Goal: Find specific page/section: Find specific page/section

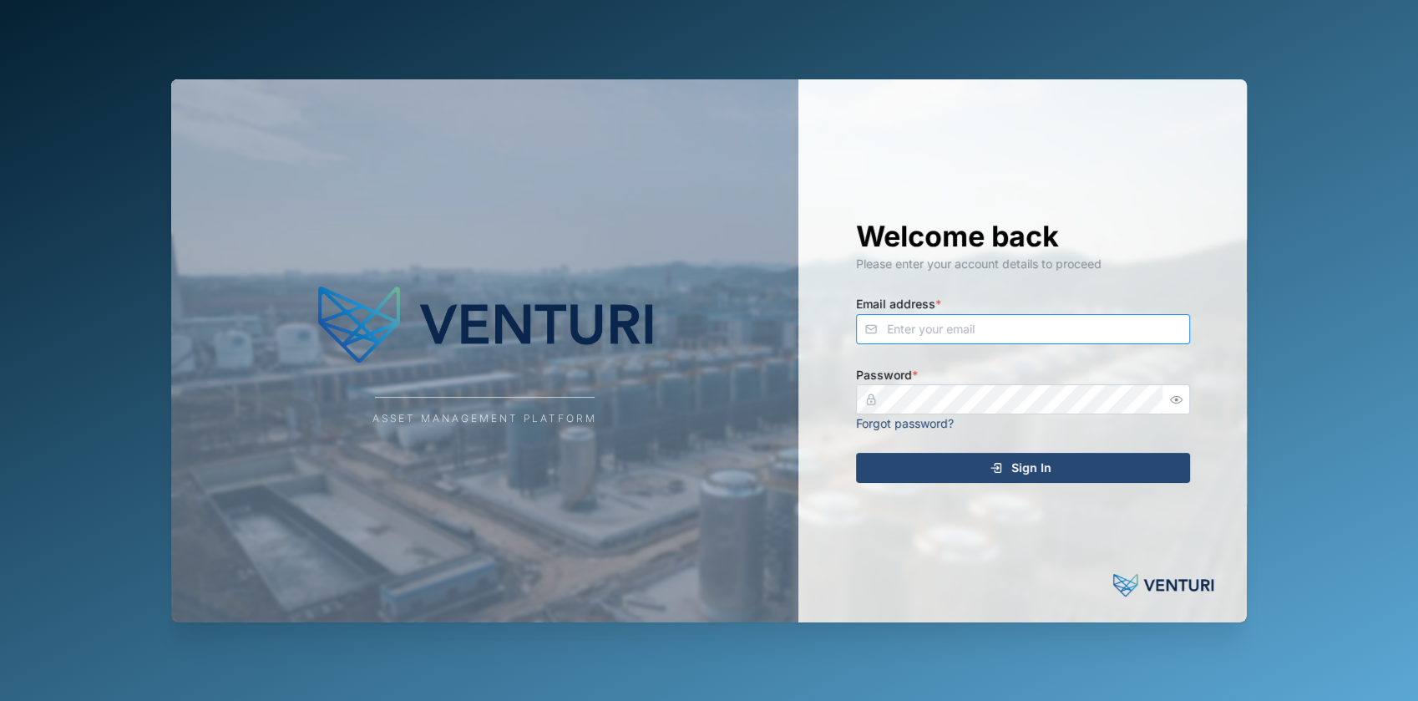
type input "[EMAIL_ADDRESS][DOMAIN_NAME]"
click at [950, 467] on div "Sign In" at bounding box center [1020, 468] width 307 height 28
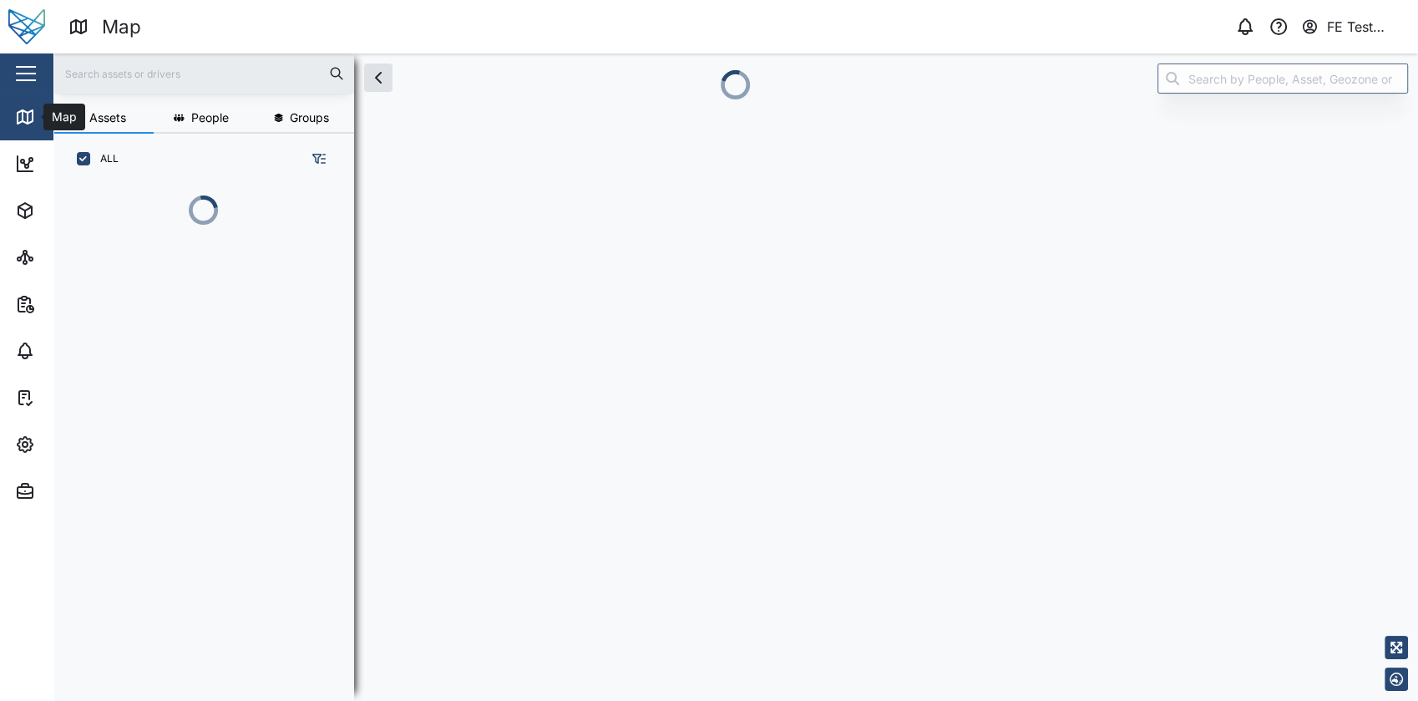
scroll to position [494, 260]
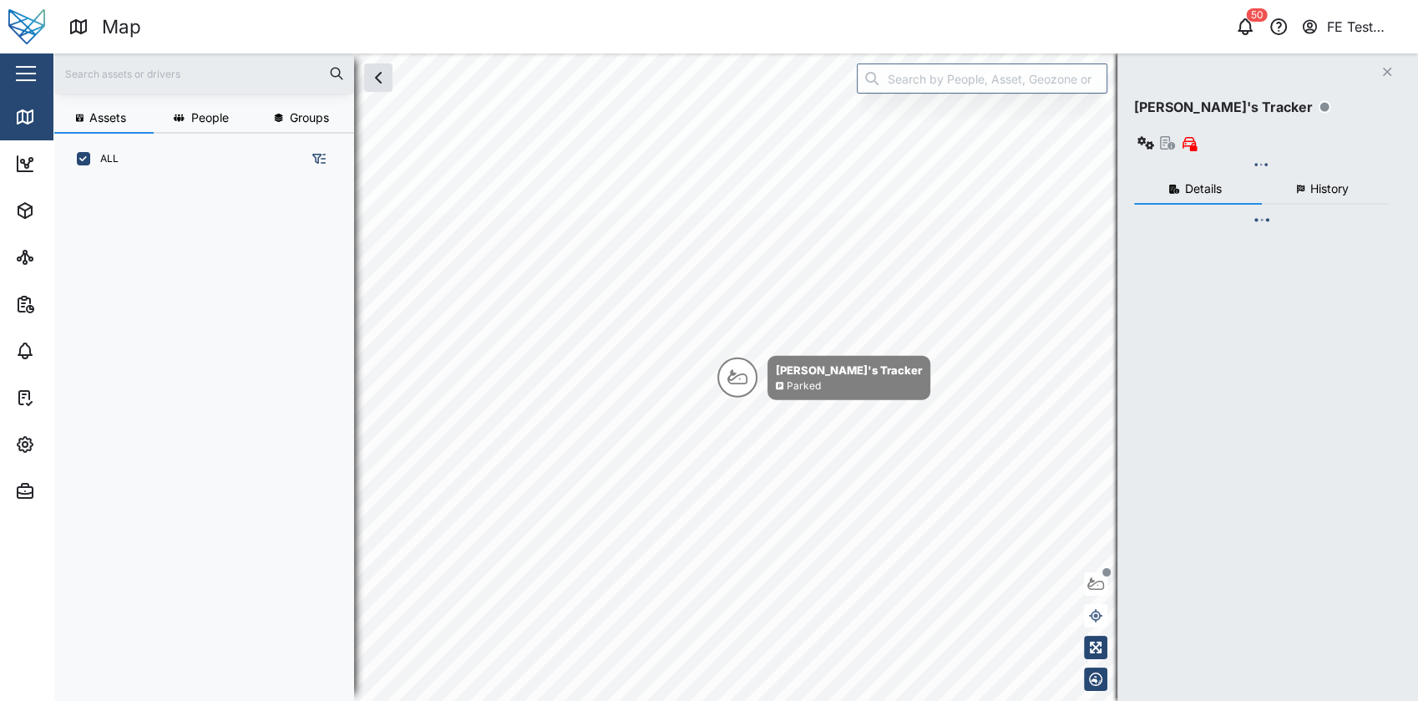
click at [24, 73] on div "button" at bounding box center [26, 74] width 20 height 2
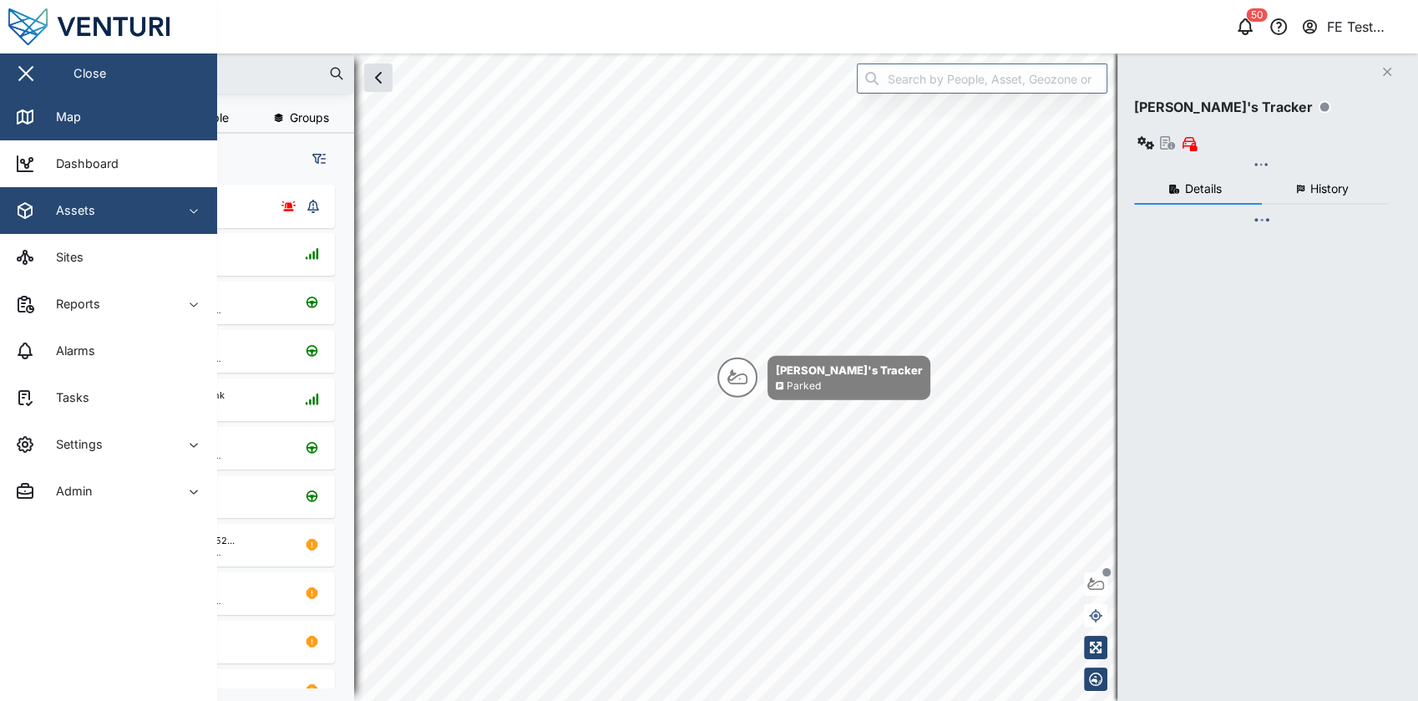
checkbox input "true"
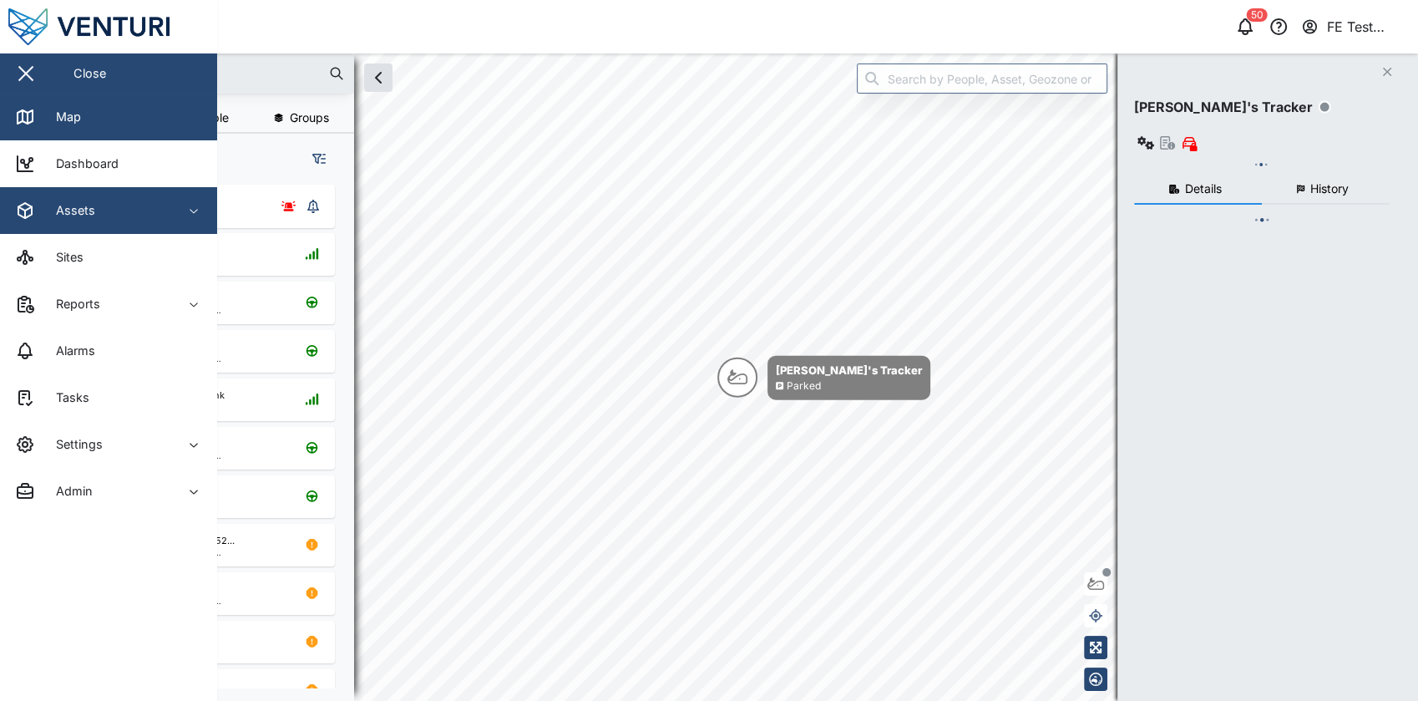
checkbox input "true"
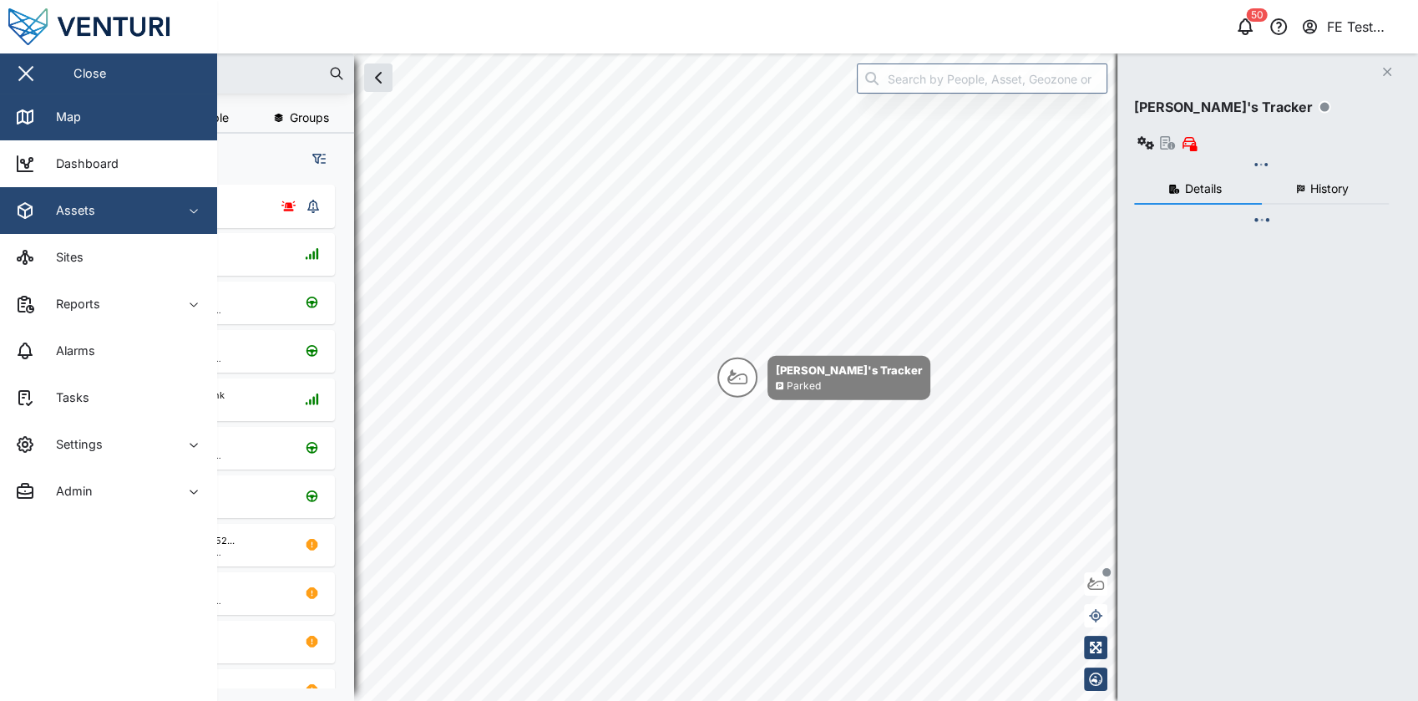
checkbox input "true"
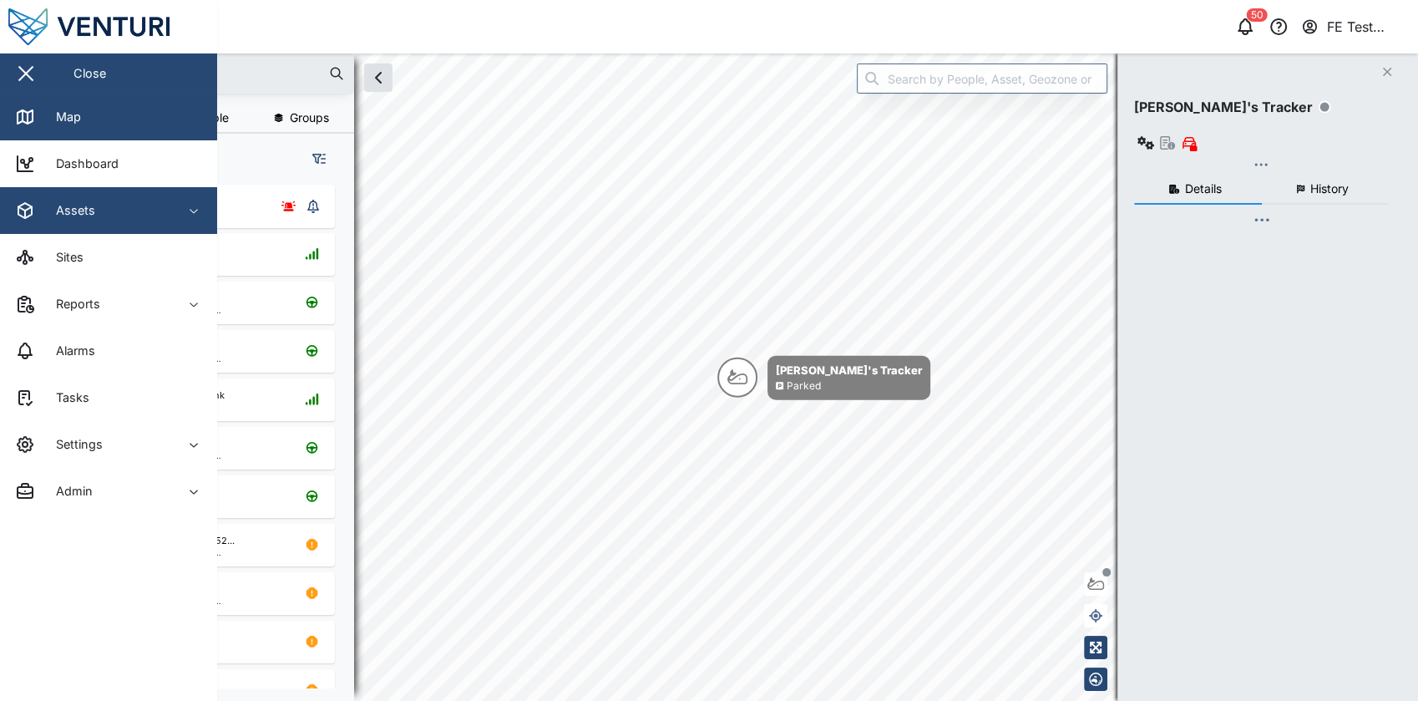
checkbox input "true"
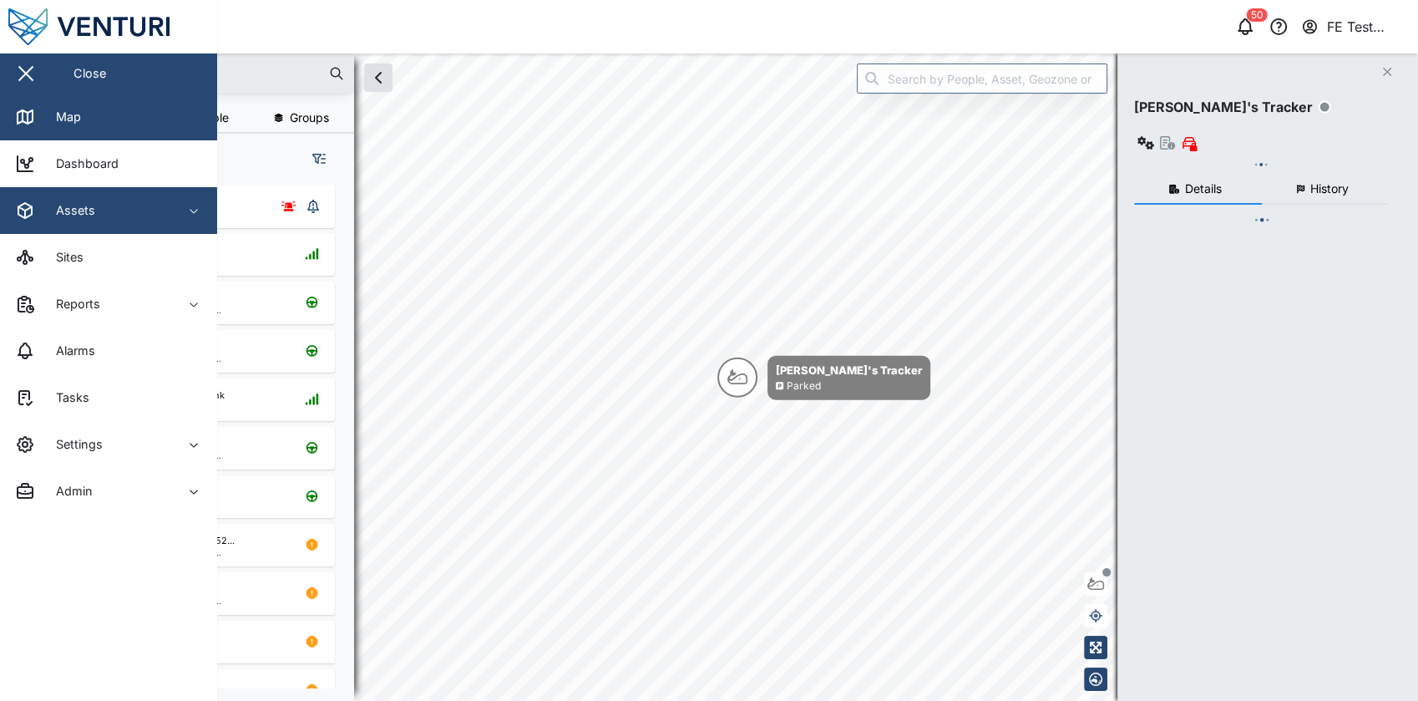
checkbox input "true"
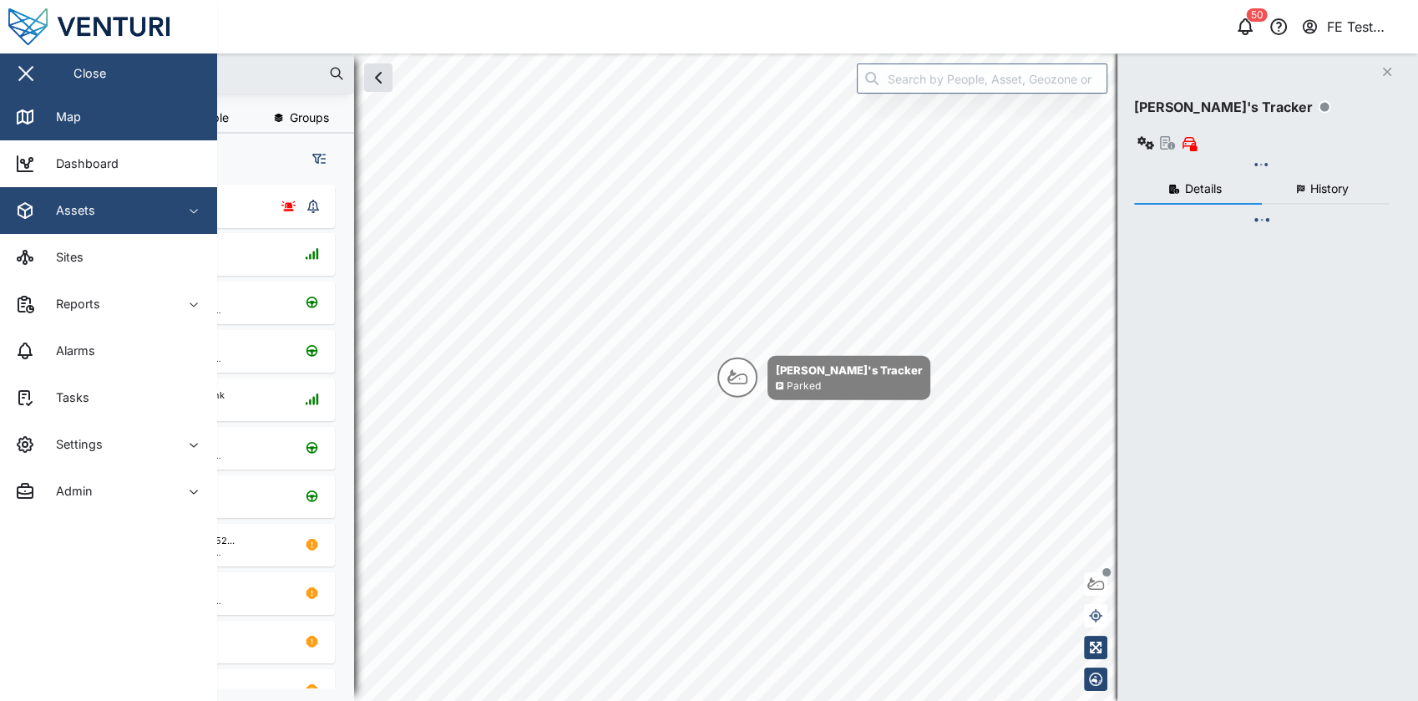
checkbox input "true"
click at [118, 216] on div "Assets" at bounding box center [91, 210] width 152 height 20
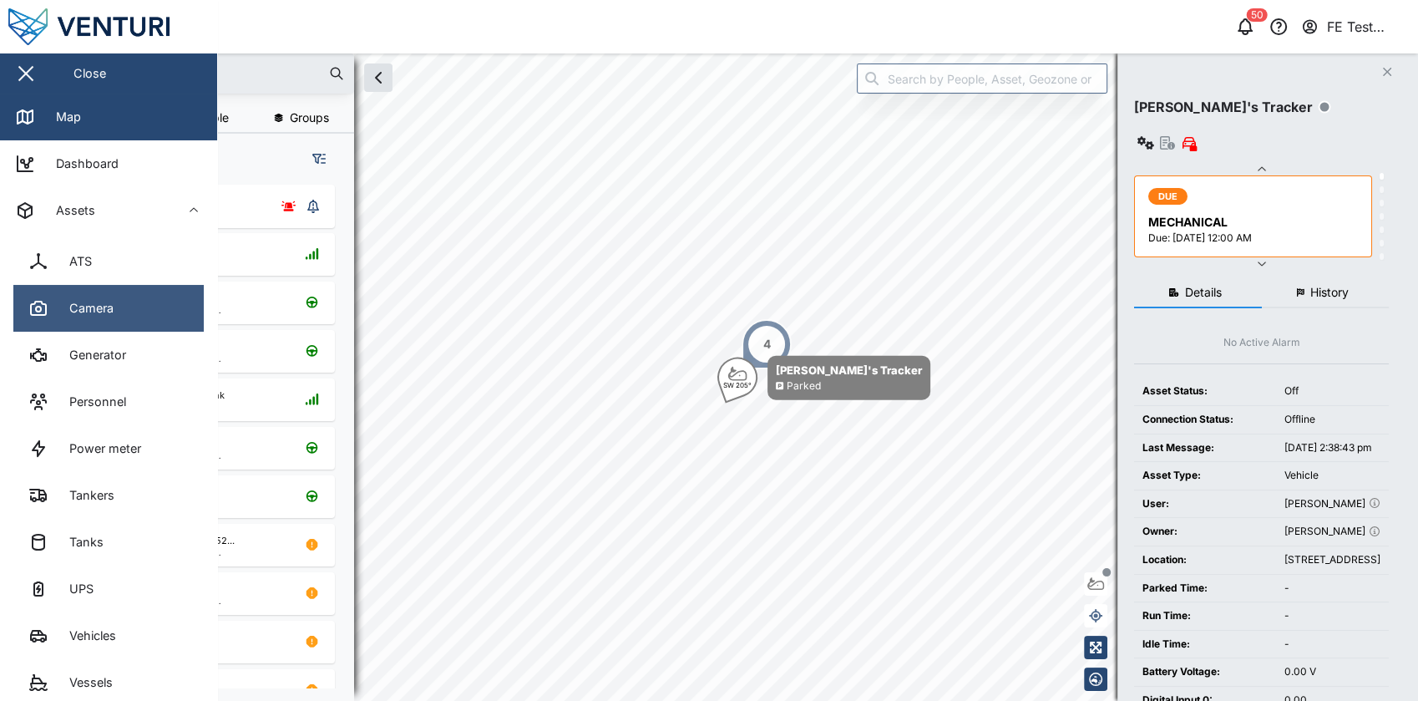
scroll to position [225, 0]
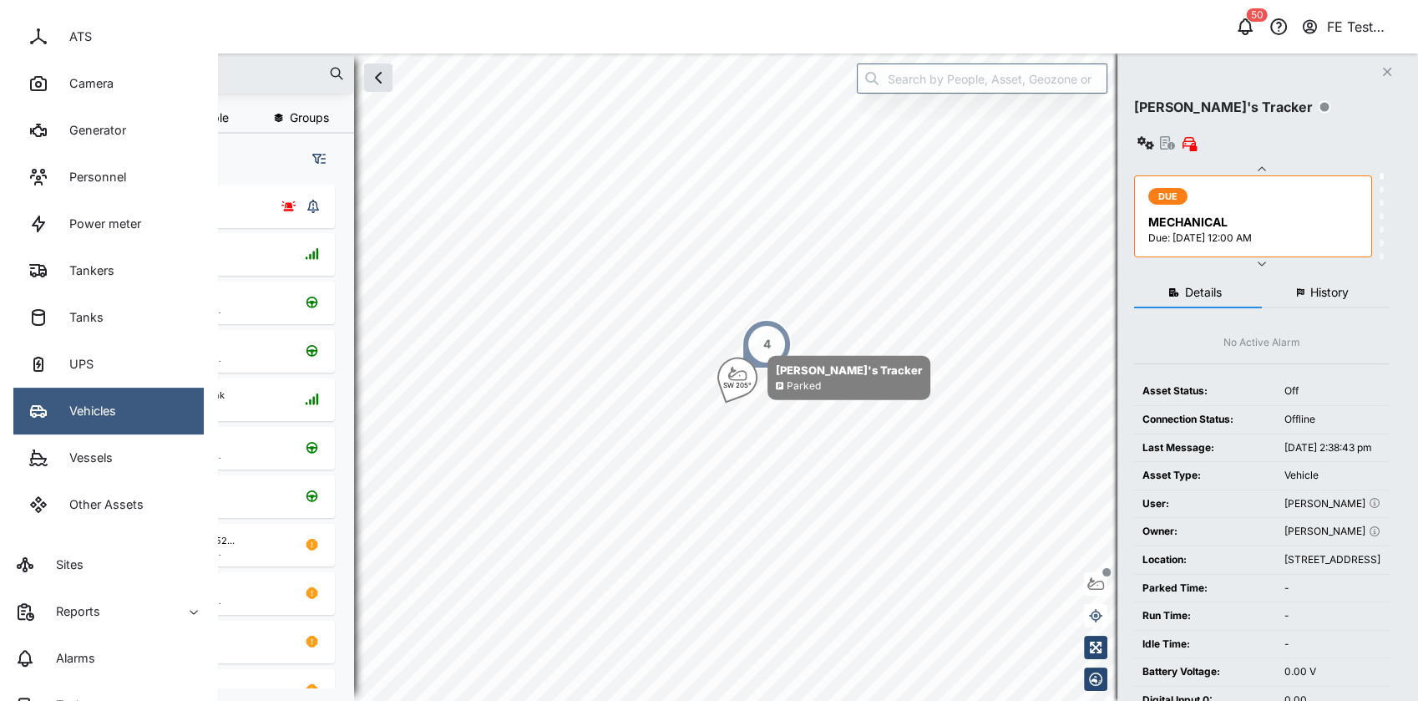
click at [133, 405] on link "Vehicles" at bounding box center [108, 411] width 190 height 47
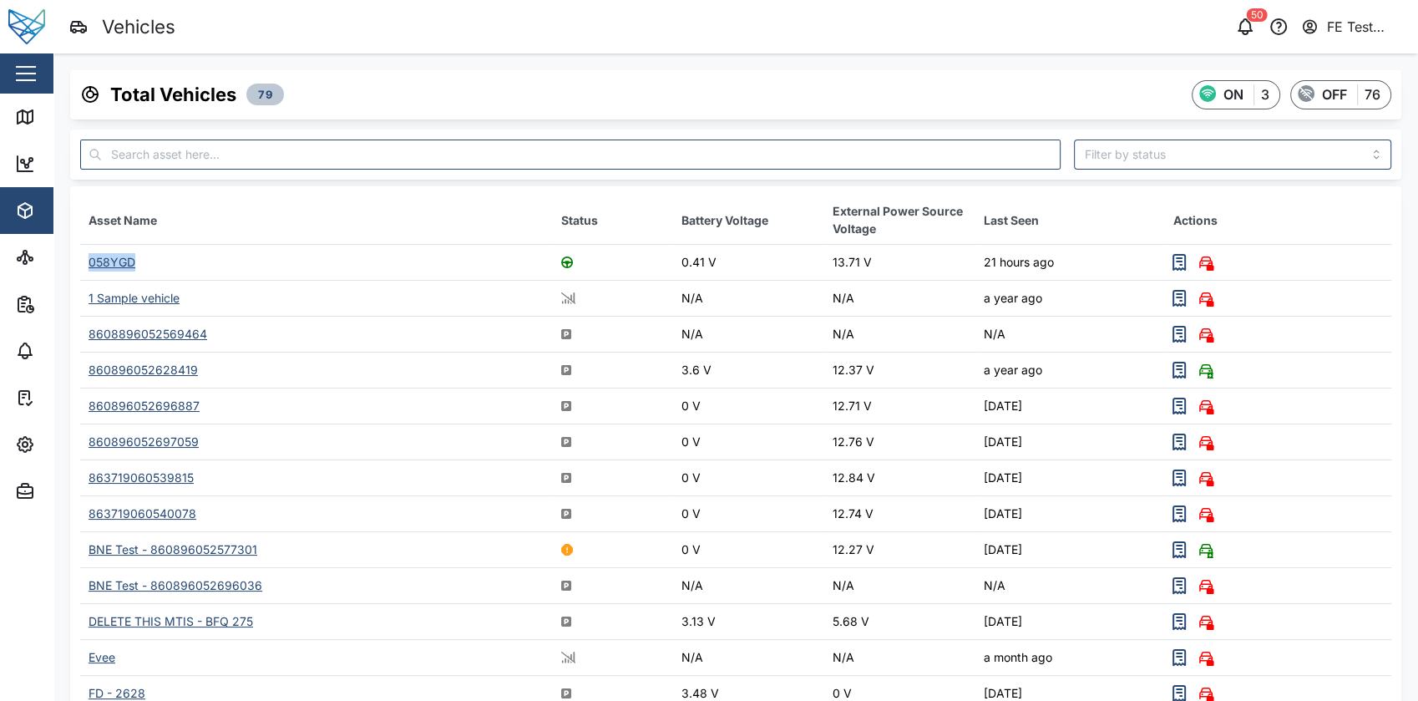
drag, startPoint x: 160, startPoint y: 261, endPoint x: 87, endPoint y: 257, distance: 73.6
click at [87, 257] on td "058YGD" at bounding box center [316, 263] width 473 height 36
copy div "058YGD"
